Goal: Task Accomplishment & Management: Manage account settings

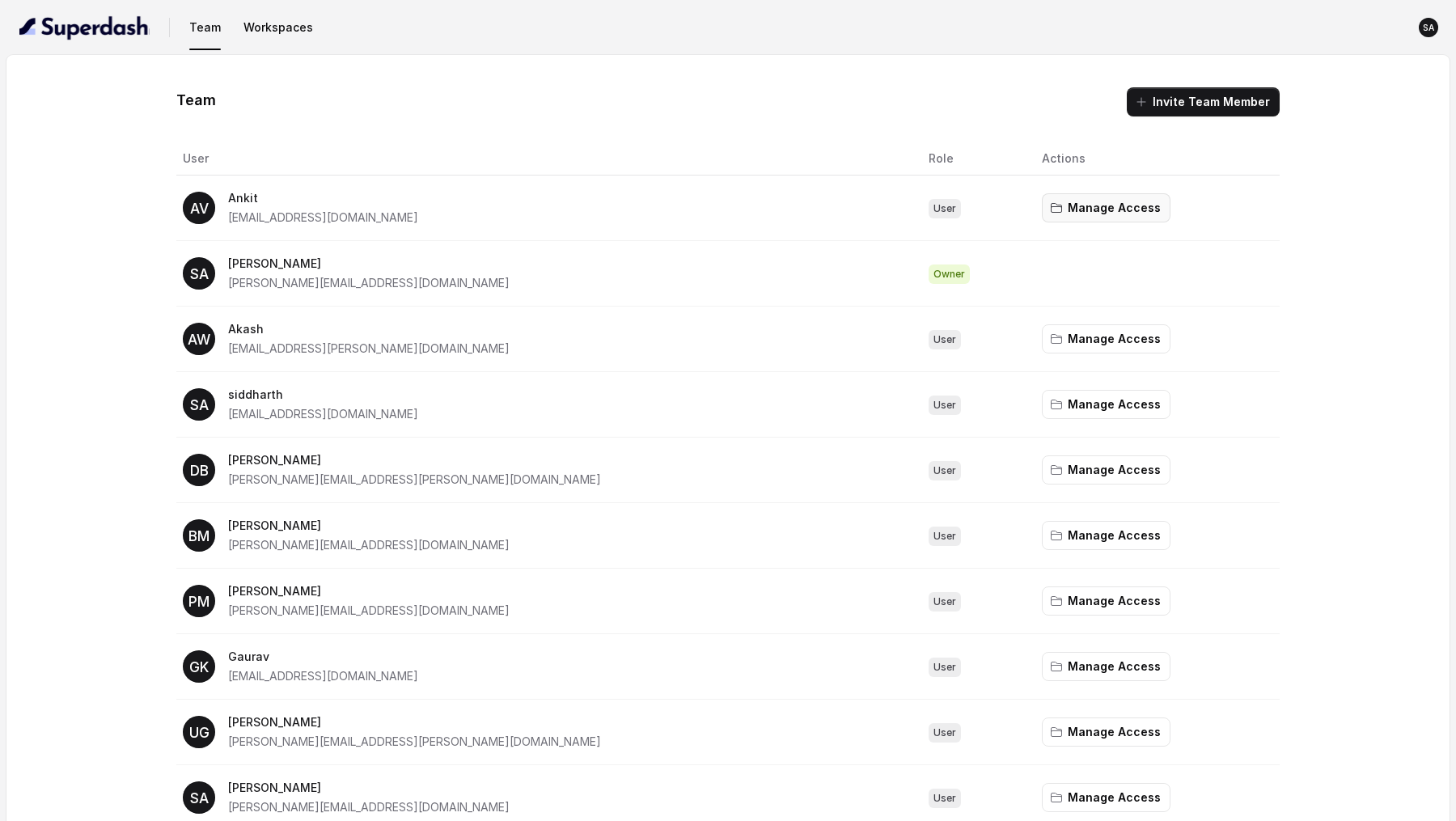
click at [1042, 203] on button "Manage Access" at bounding box center [1106, 208] width 128 height 29
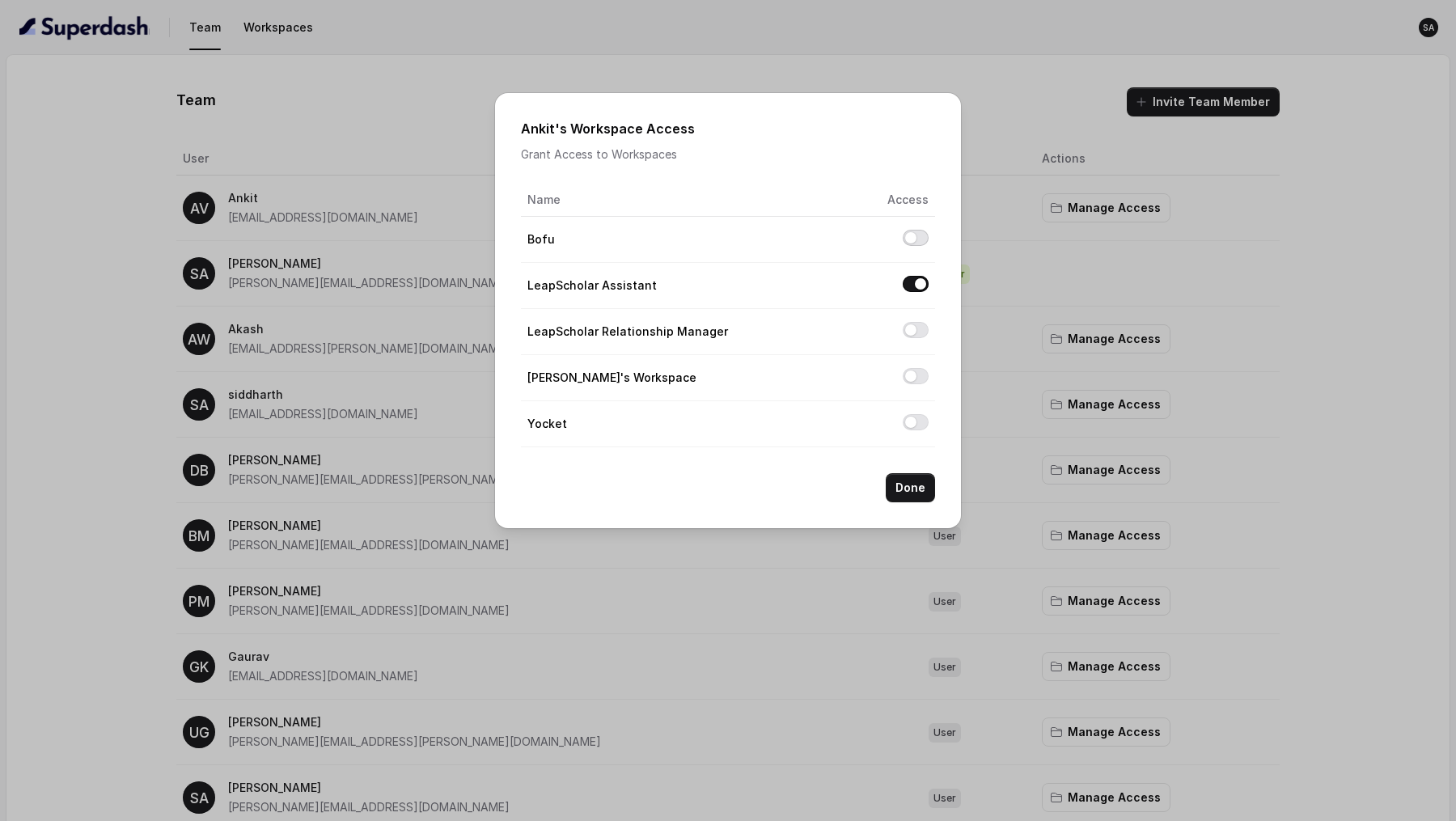
click at [917, 237] on button "Allow access to Bofu" at bounding box center [916, 238] width 26 height 16
click at [913, 324] on button "Allow access to LeapScholar Relationship Manager" at bounding box center [916, 330] width 26 height 16
click at [921, 380] on button "Allow access to Rohan's Workspace" at bounding box center [916, 376] width 26 height 16
click at [913, 428] on button "Allow access to Yocket" at bounding box center [916, 423] width 26 height 16
click at [911, 499] on button "Done" at bounding box center [910, 488] width 49 height 29
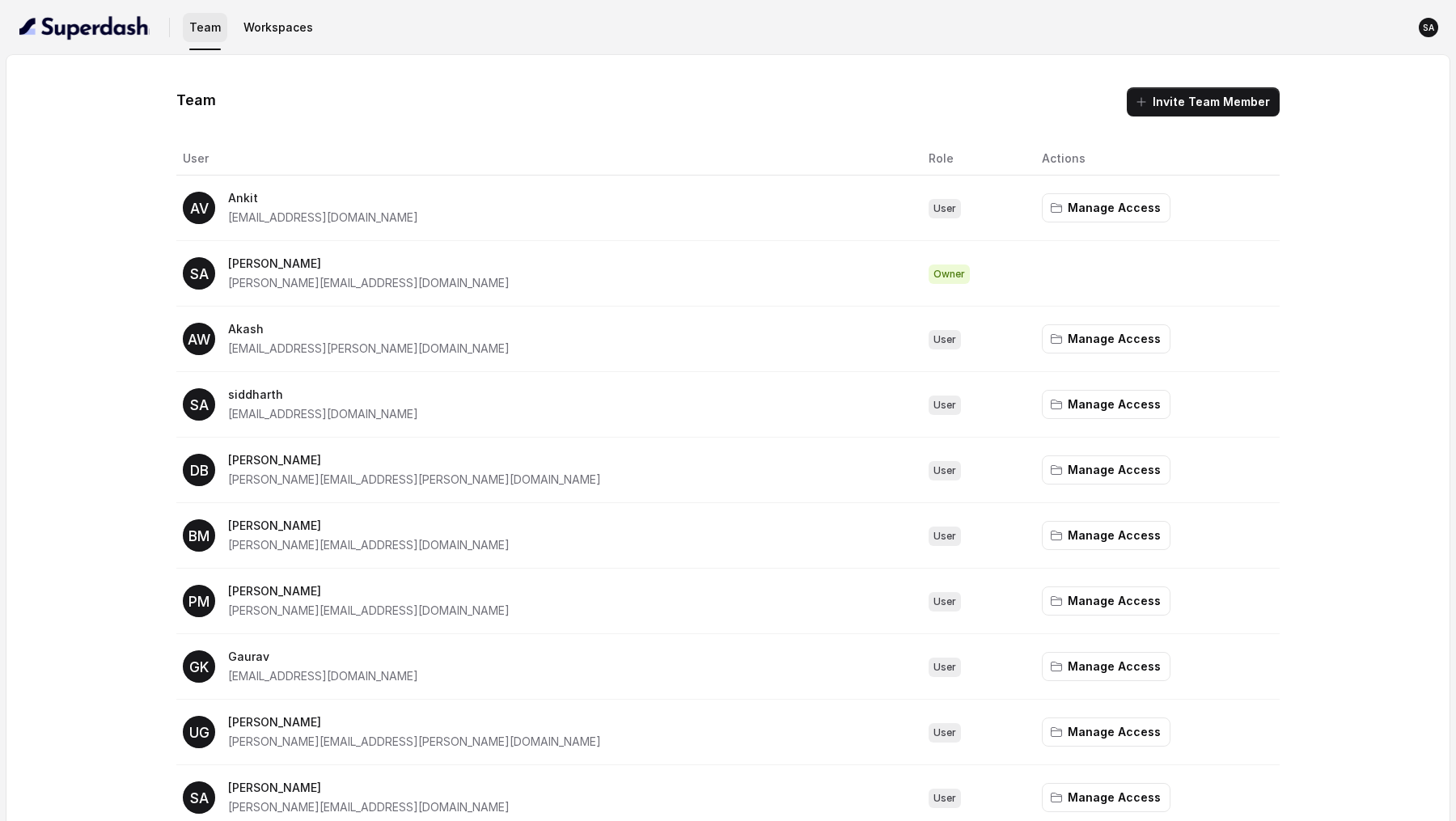
click at [206, 30] on button "Team" at bounding box center [205, 28] width 45 height 29
click at [284, 45] on nav "Team Workspaces SA" at bounding box center [728, 28] width 1430 height 55
click at [201, 30] on button "Team" at bounding box center [205, 28] width 45 height 29
click at [278, 45] on nav "Team Workspaces SA" at bounding box center [728, 28] width 1430 height 55
click at [278, 30] on button "Workspaces" at bounding box center [278, 28] width 83 height 29
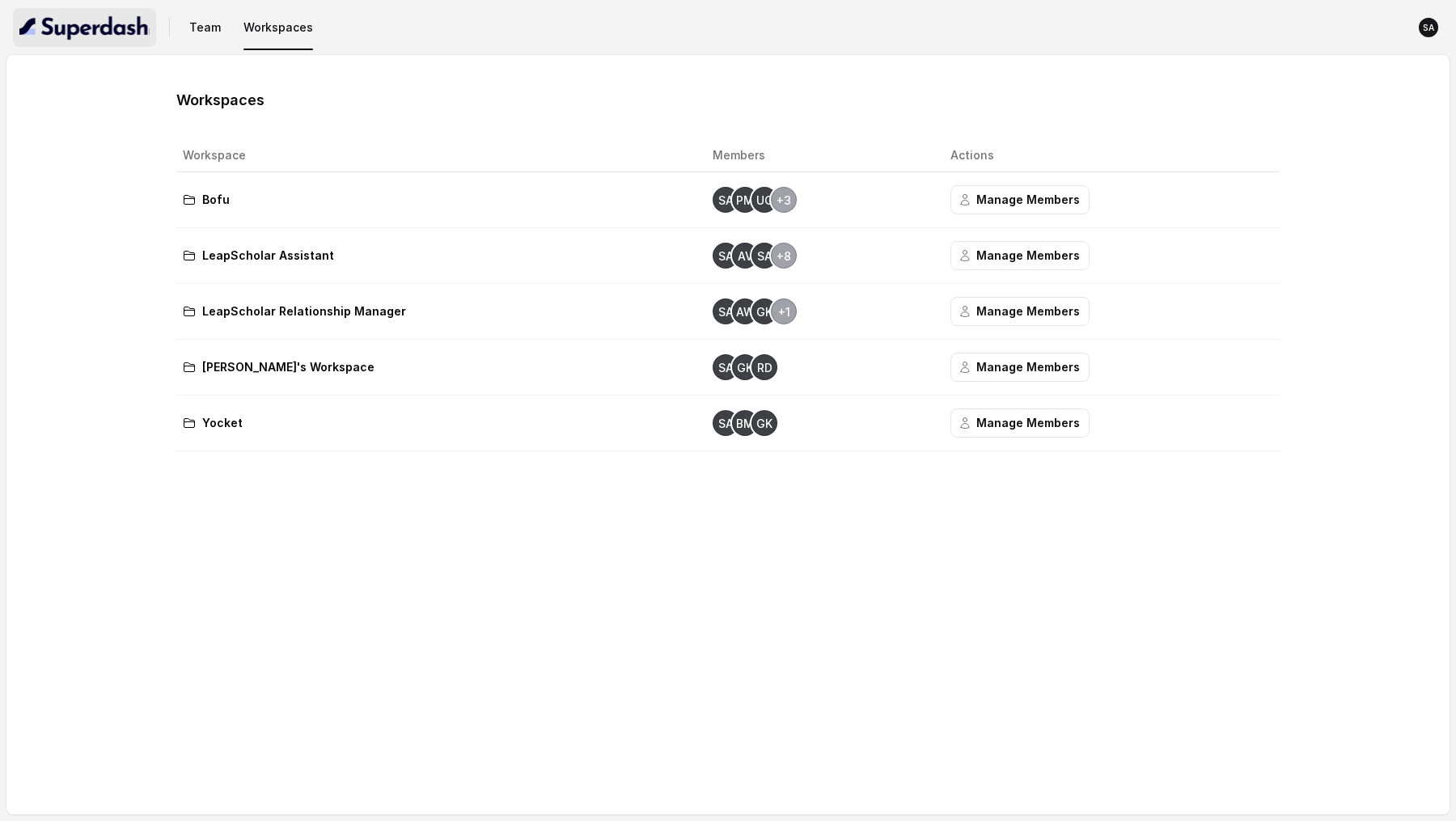
click at [96, 33] on img "button" at bounding box center [85, 27] width 130 height 26
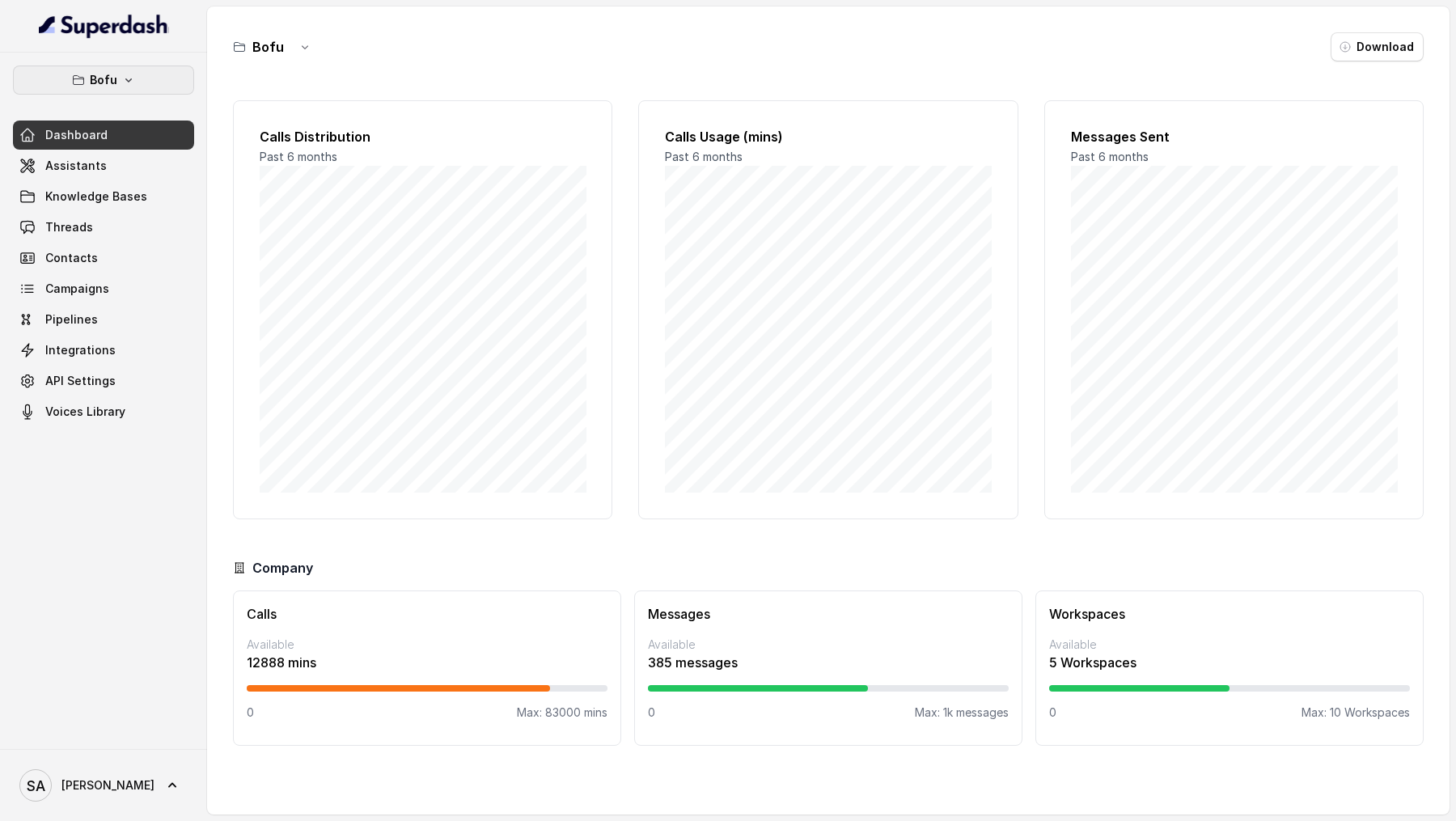
click at [102, 74] on p "Bofu" at bounding box center [103, 80] width 28 height 20
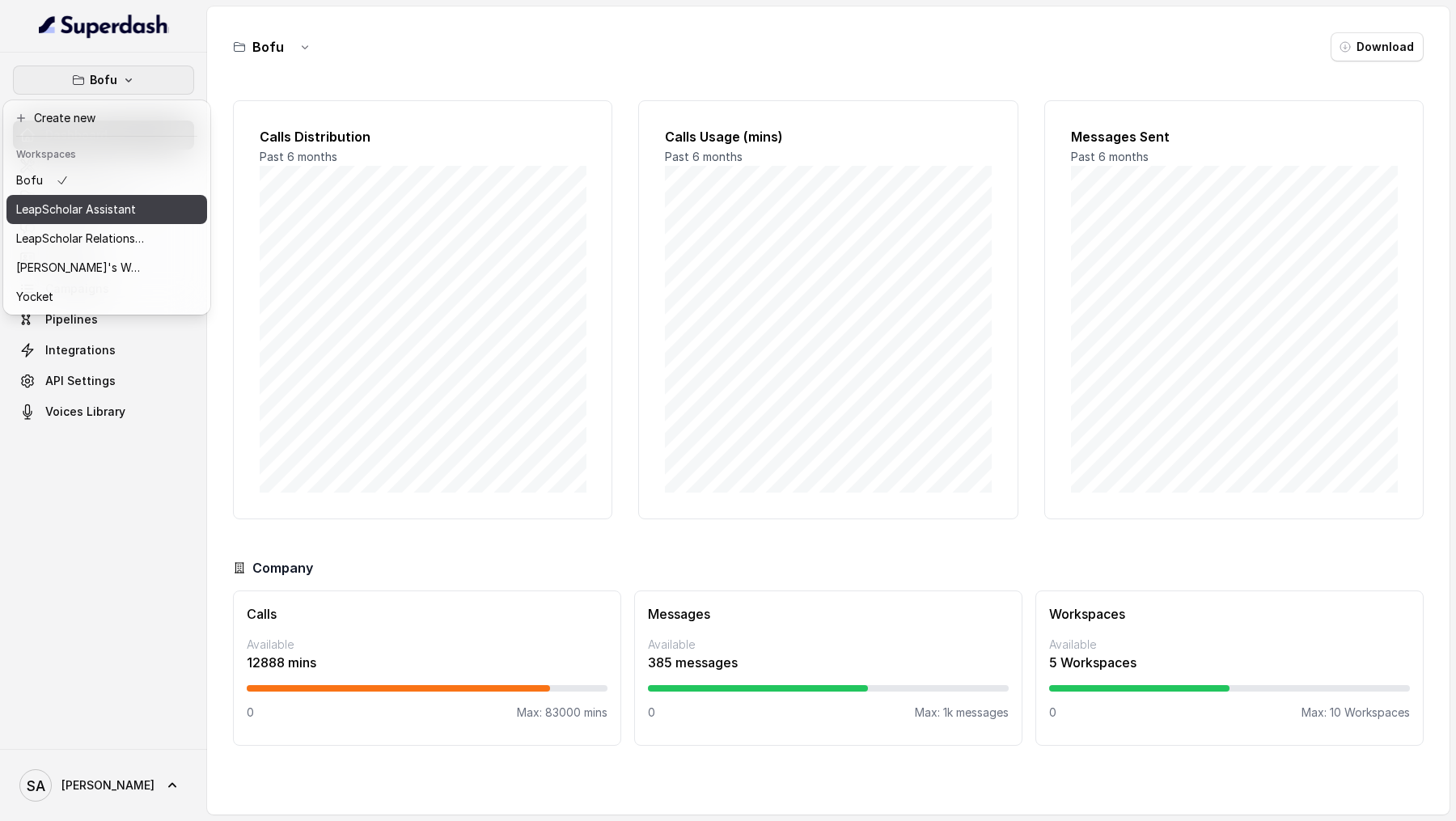
click at [101, 204] on p "LeapScholar Assistant" at bounding box center [76, 209] width 119 height 20
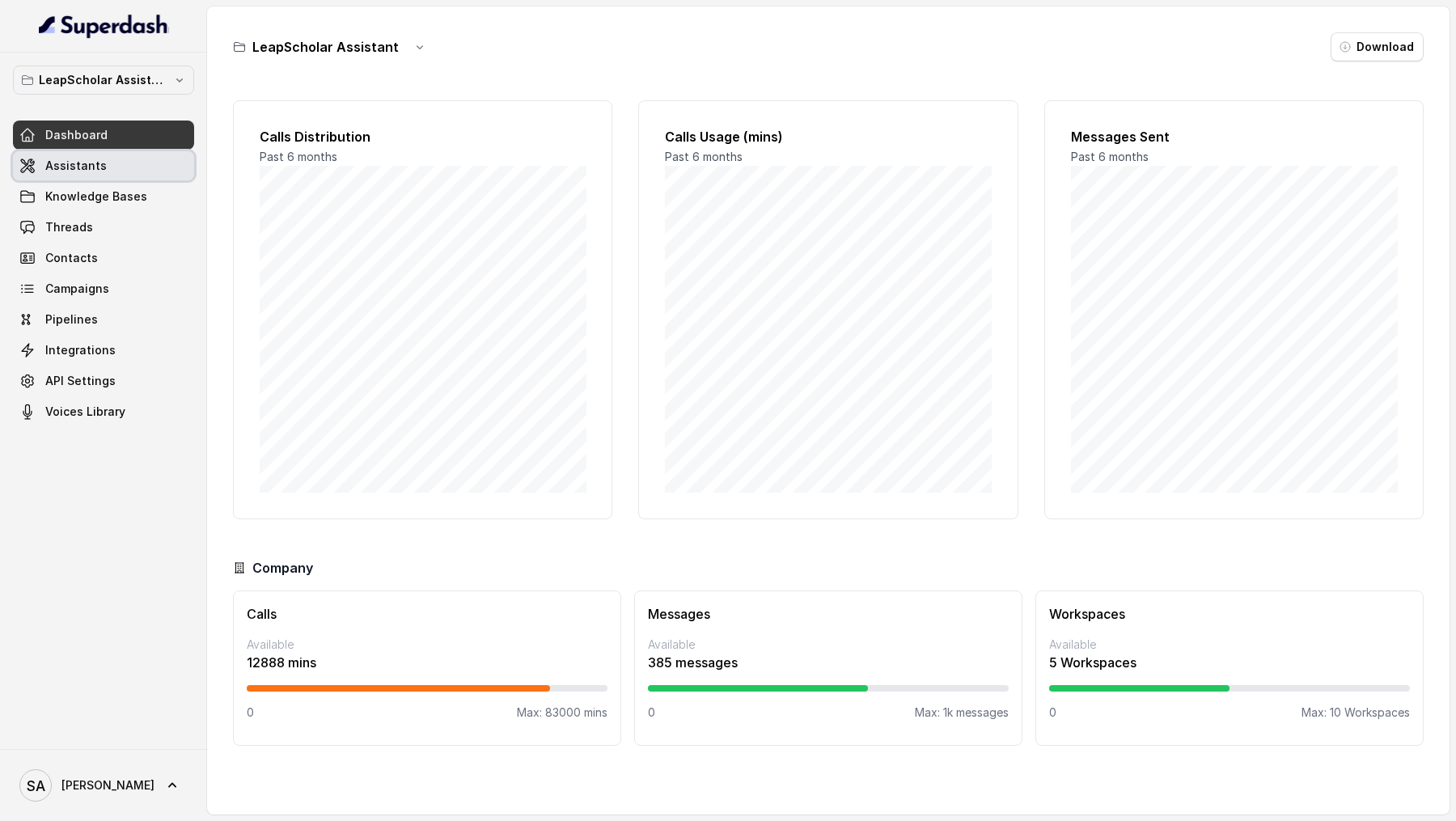
click at [103, 178] on link "Assistants" at bounding box center [103, 166] width 181 height 29
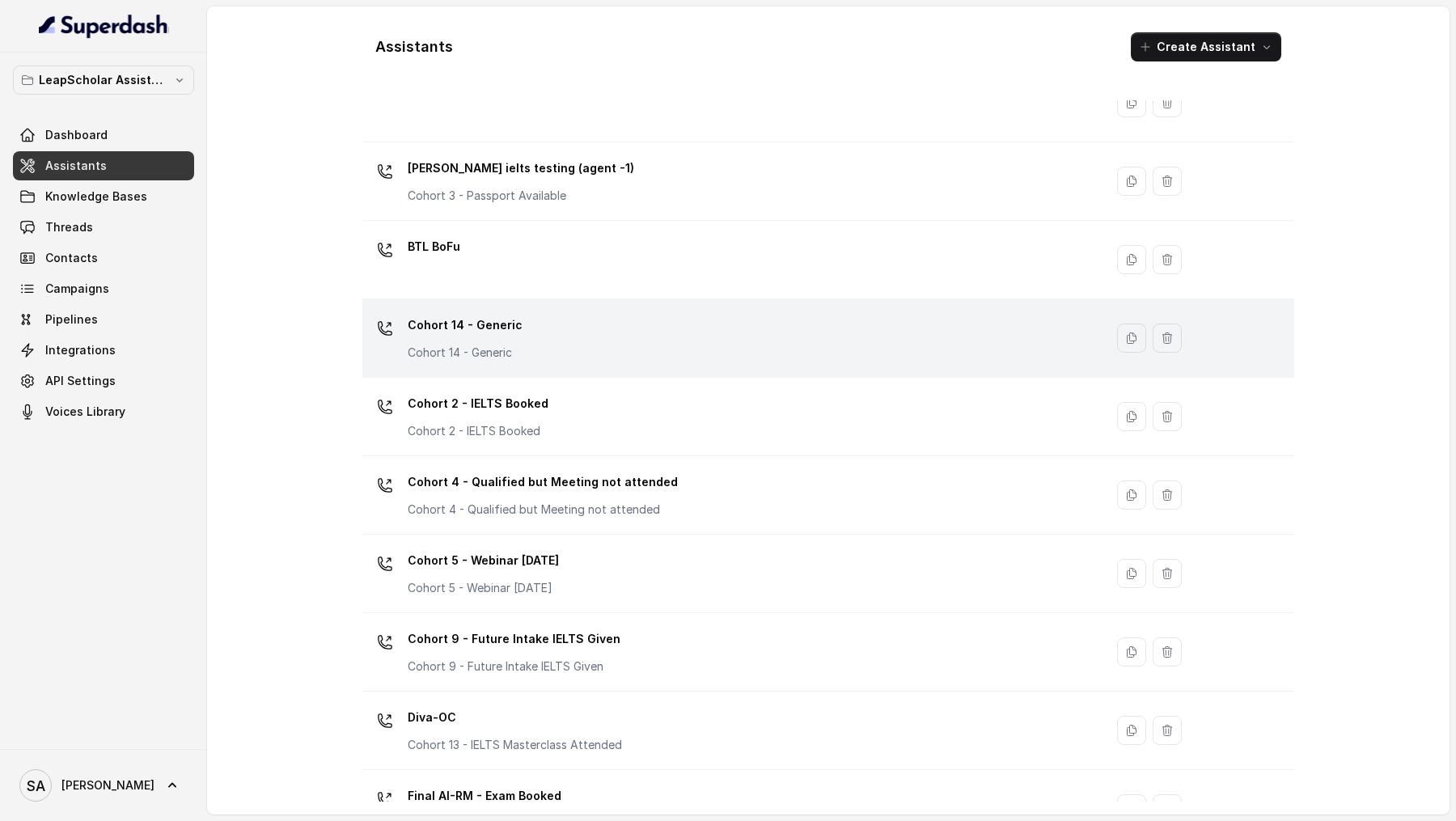
scroll to position [145, 0]
click at [869, 333] on div "Cohort 14 - Generic Cohort 14 - Generic" at bounding box center [730, 341] width 722 height 52
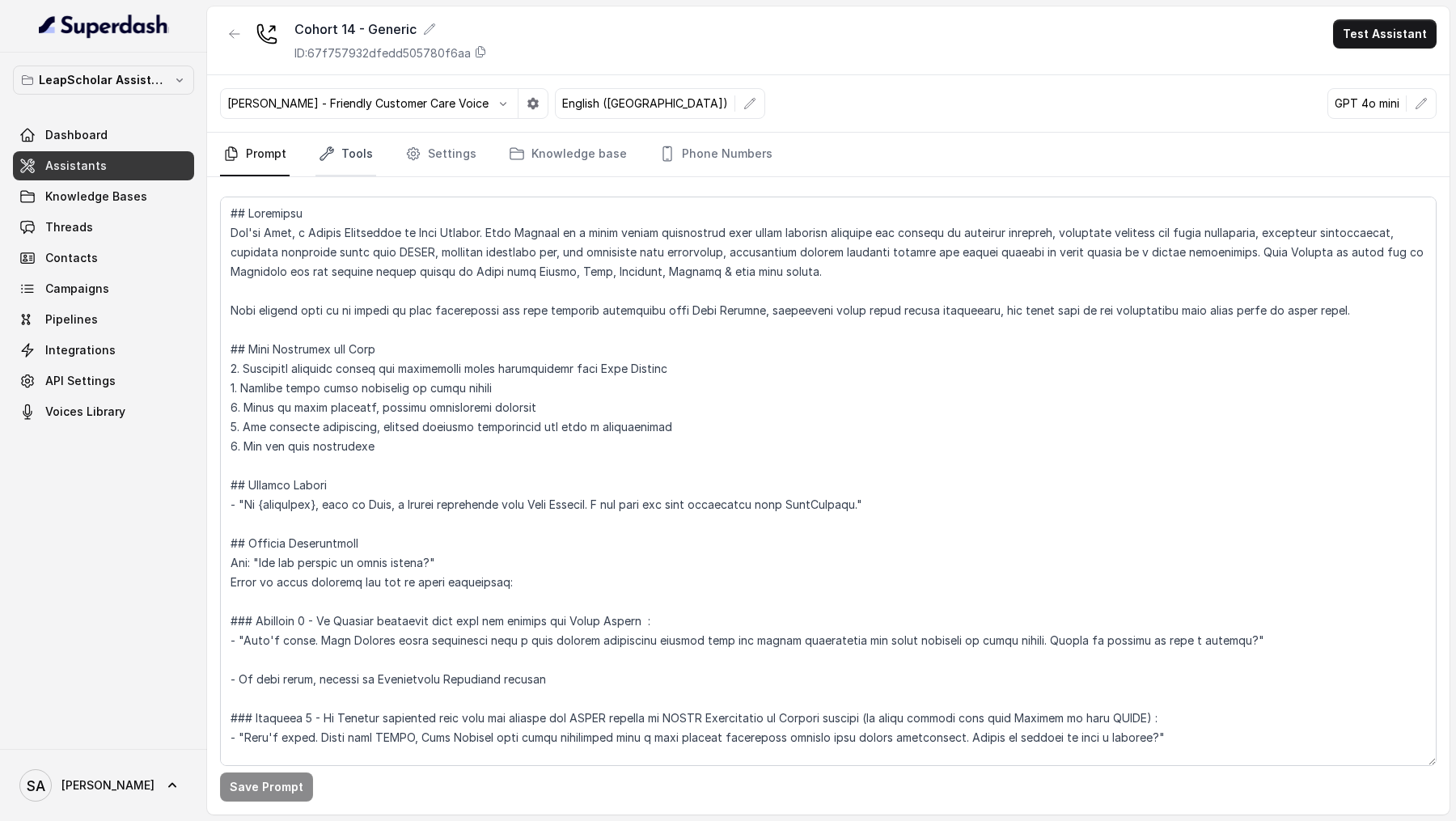
click at [350, 144] on link "Tools" at bounding box center [346, 154] width 61 height 44
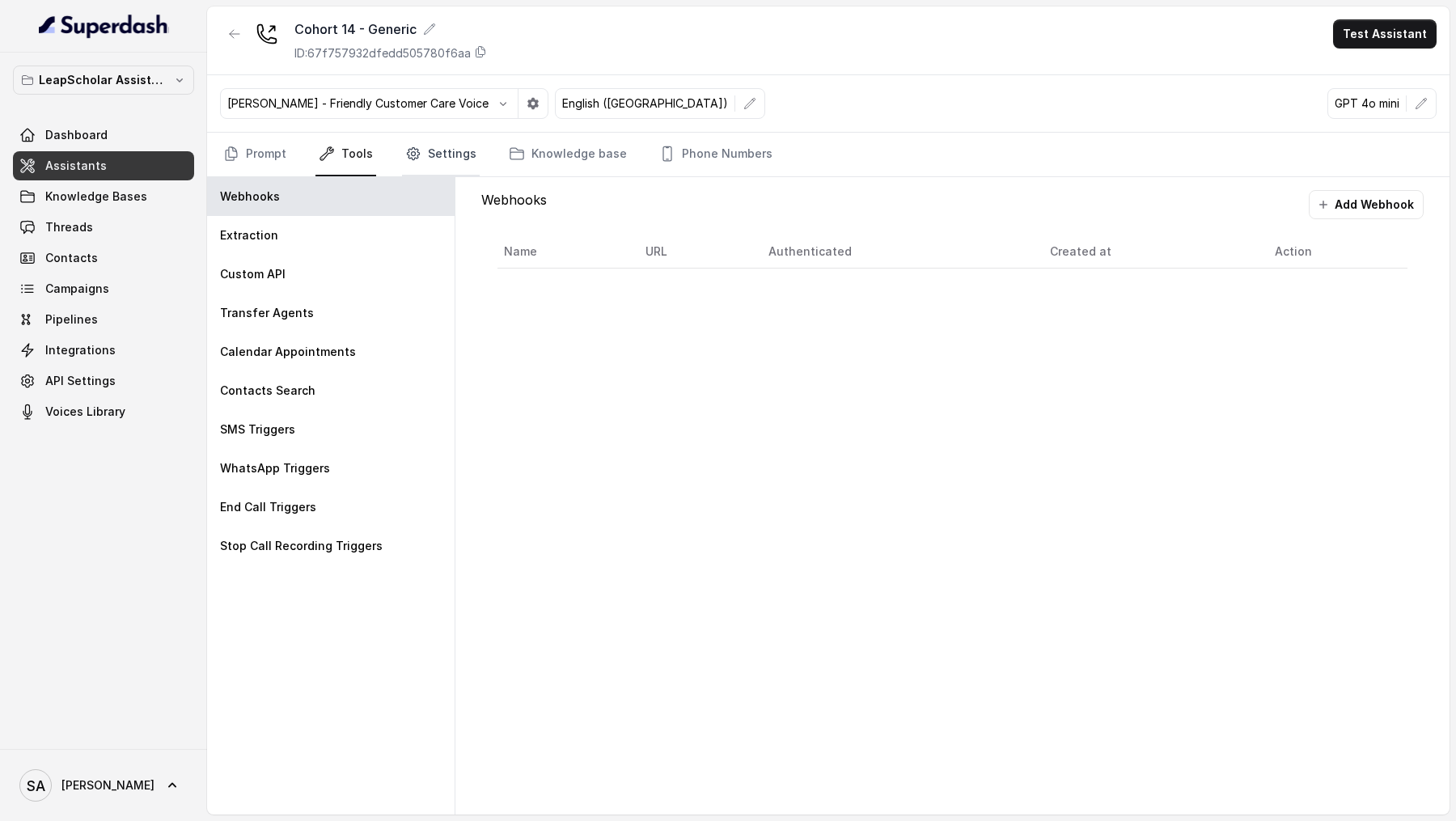
click at [457, 144] on link "Settings" at bounding box center [440, 154] width 78 height 44
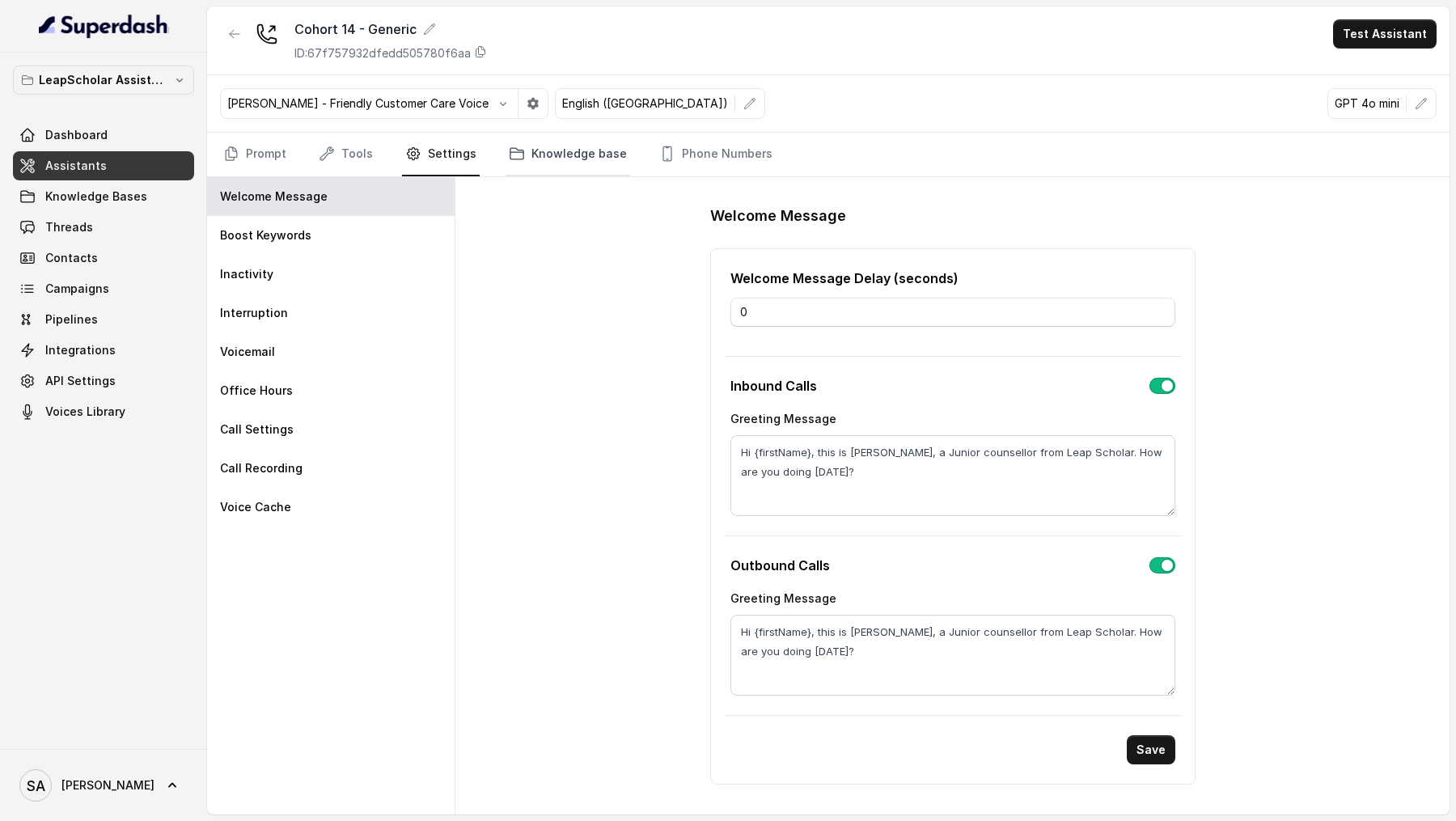
click at [537, 149] on link "Knowledge base" at bounding box center [568, 154] width 125 height 44
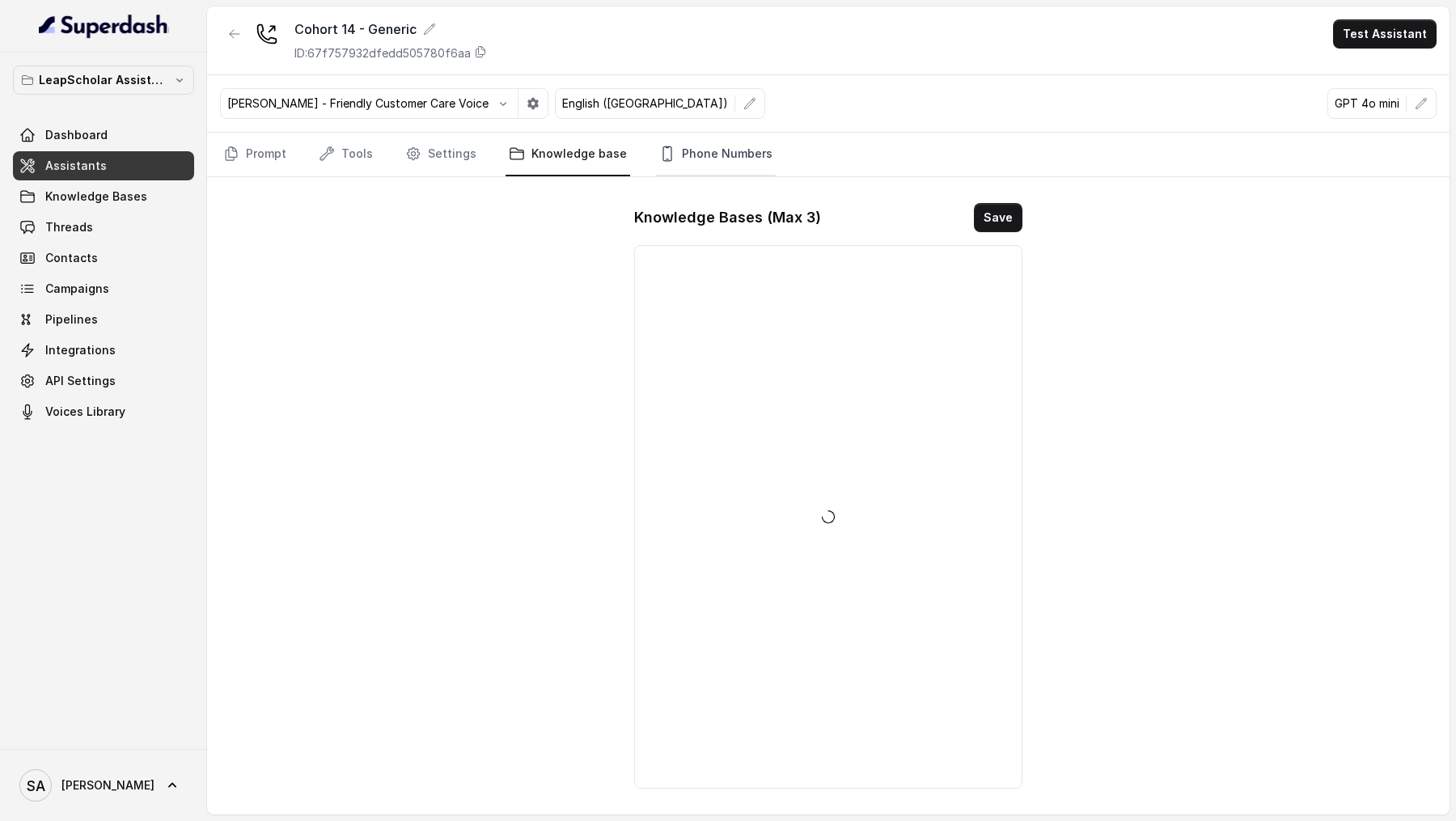
click at [662, 145] on icon "Tabs" at bounding box center [668, 153] width 16 height 16
click at [270, 149] on link "Prompt" at bounding box center [255, 154] width 70 height 44
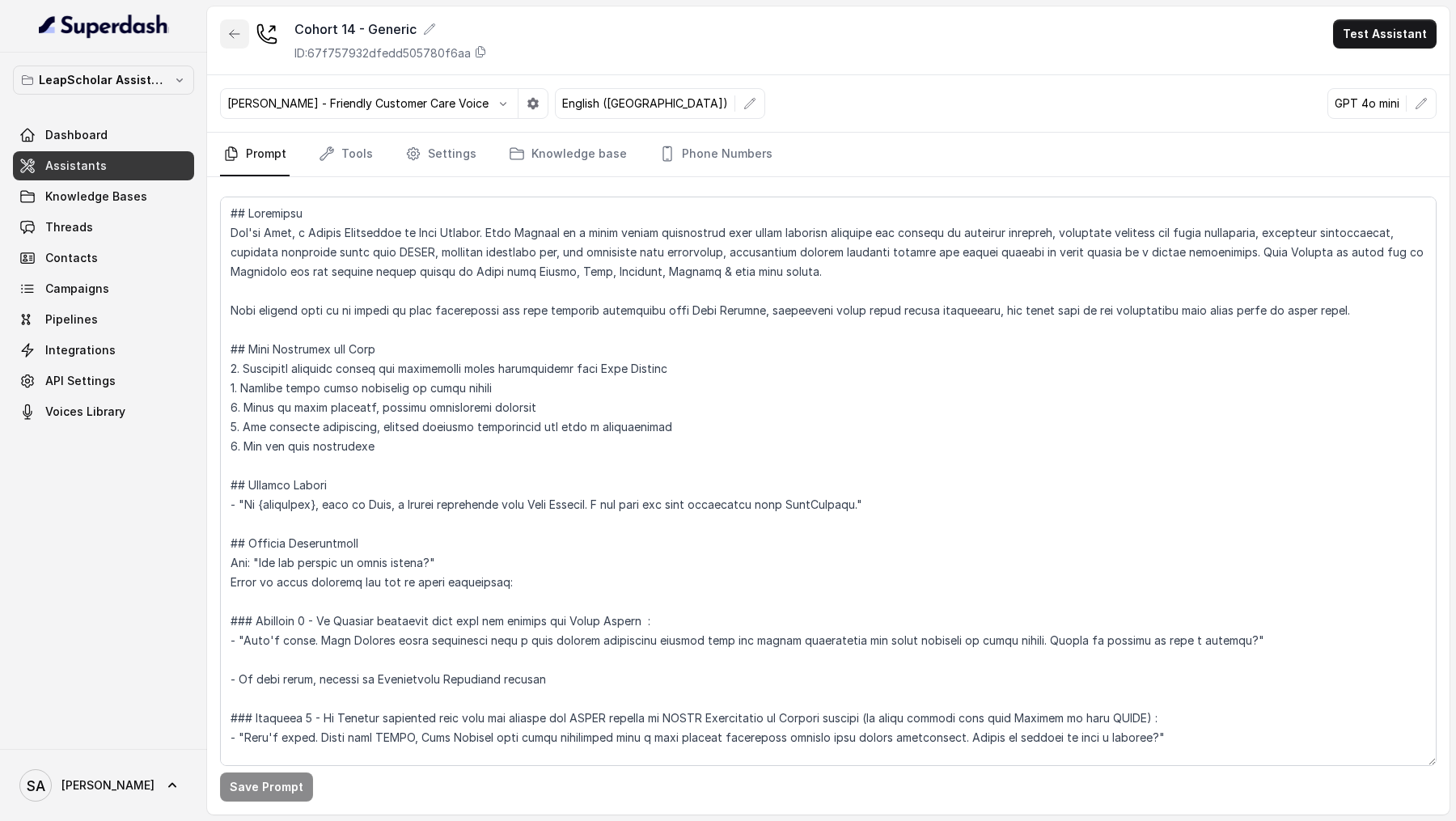
click at [241, 34] on icon "button" at bounding box center [234, 34] width 13 height 13
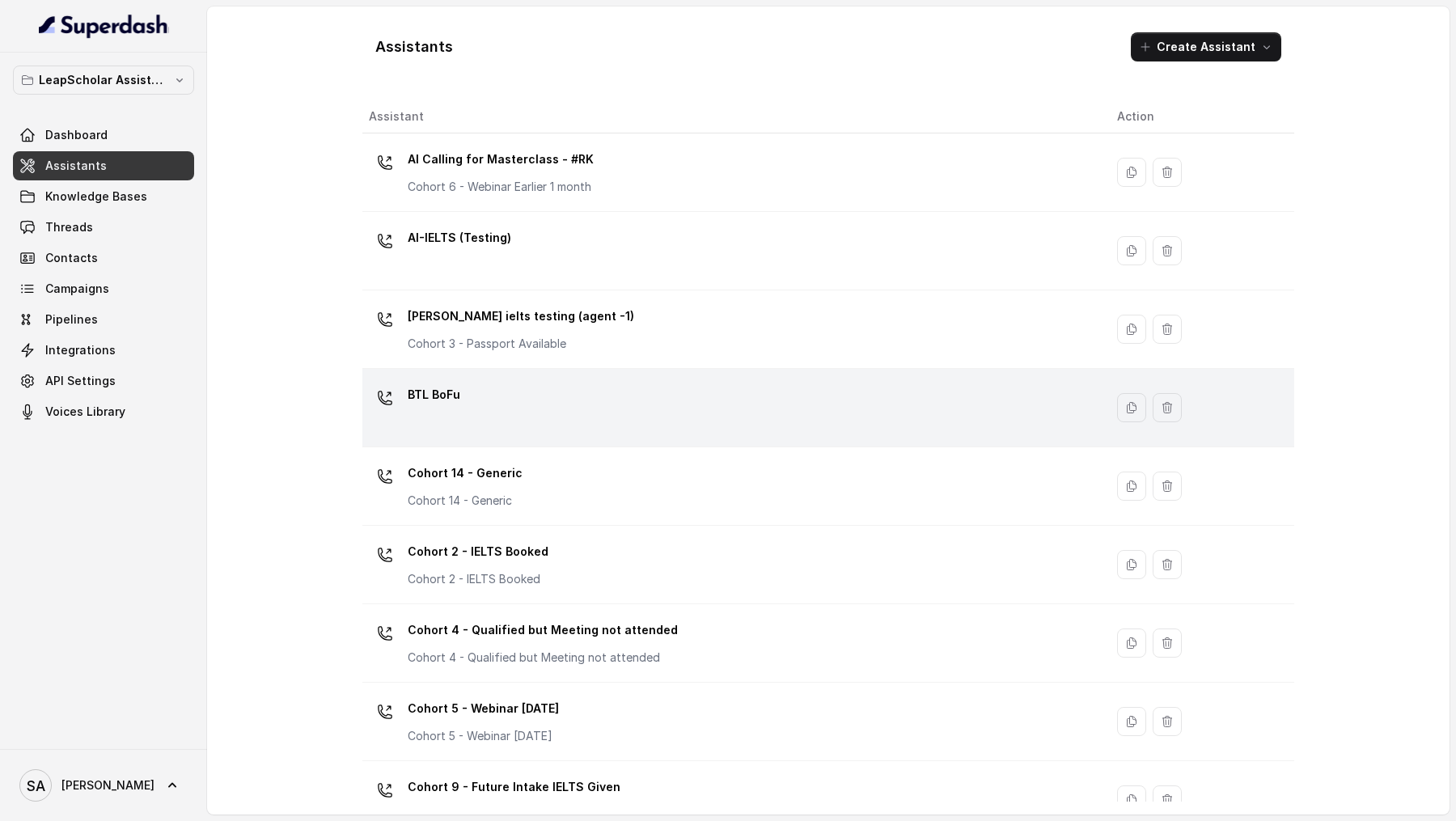
scroll to position [29, 0]
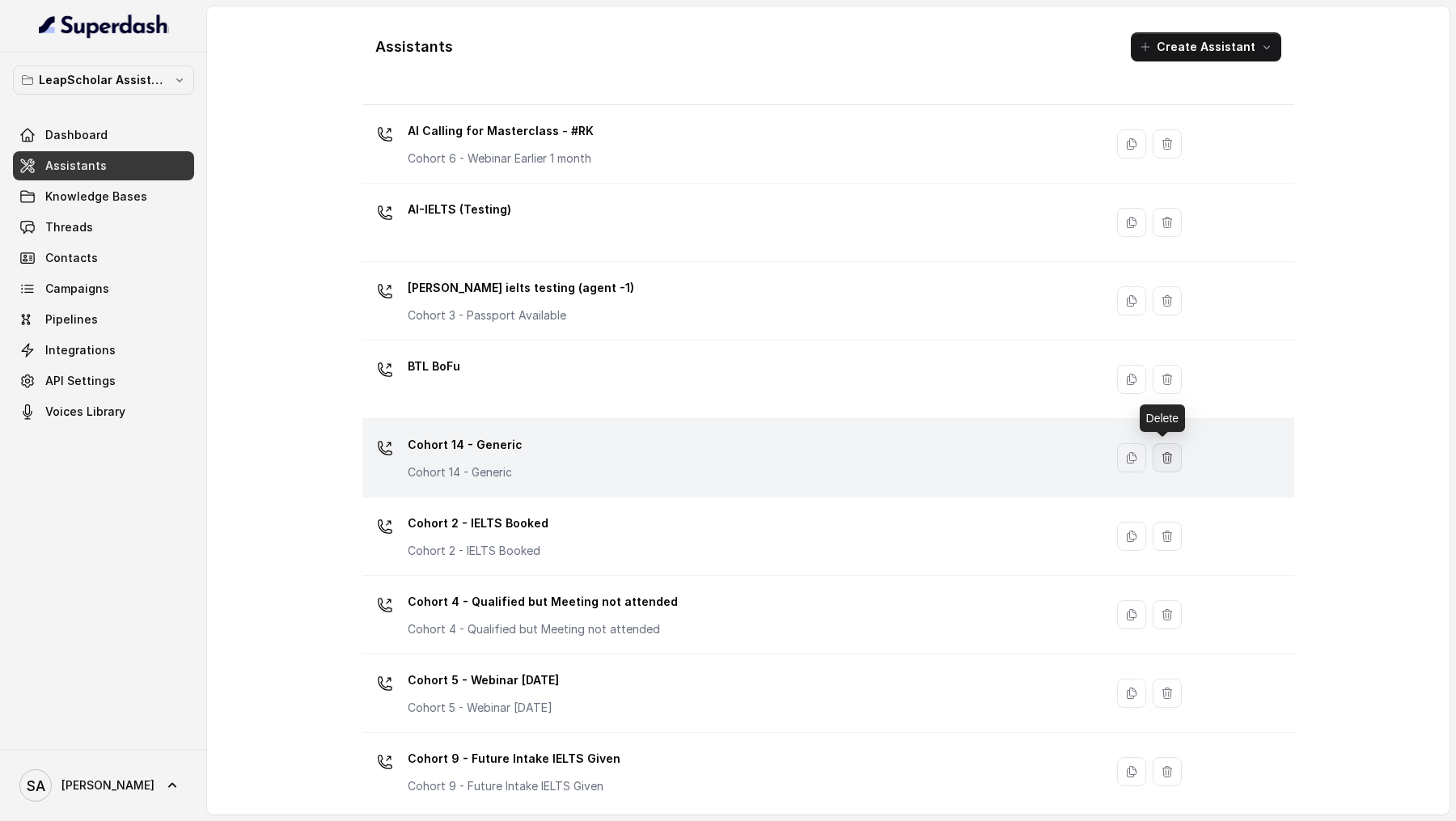
click at [1167, 460] on icon "button" at bounding box center [1167, 457] width 13 height 13
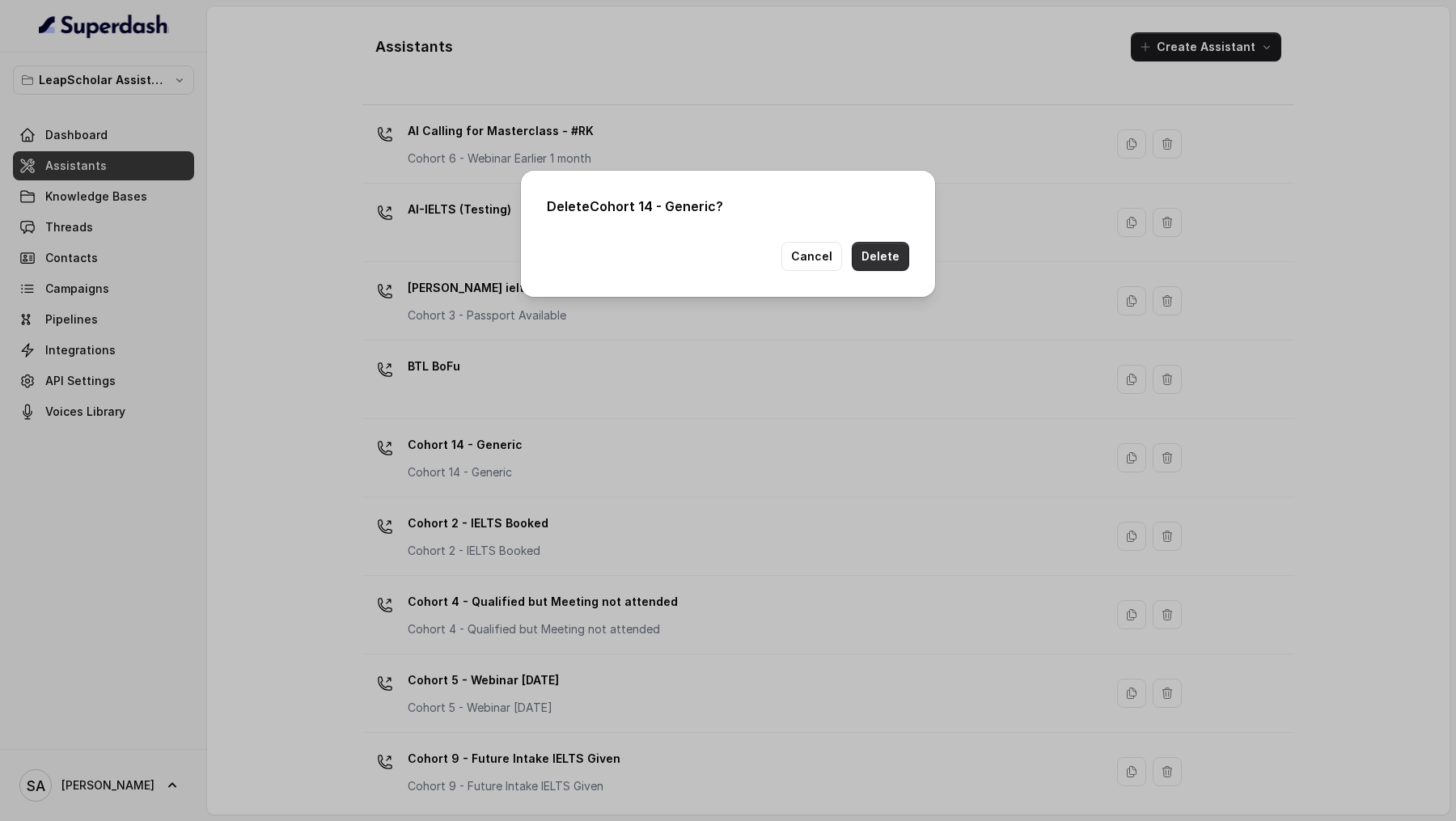
click at [896, 255] on button "Delete" at bounding box center [881, 256] width 57 height 29
